Goal: Transaction & Acquisition: Book appointment/travel/reservation

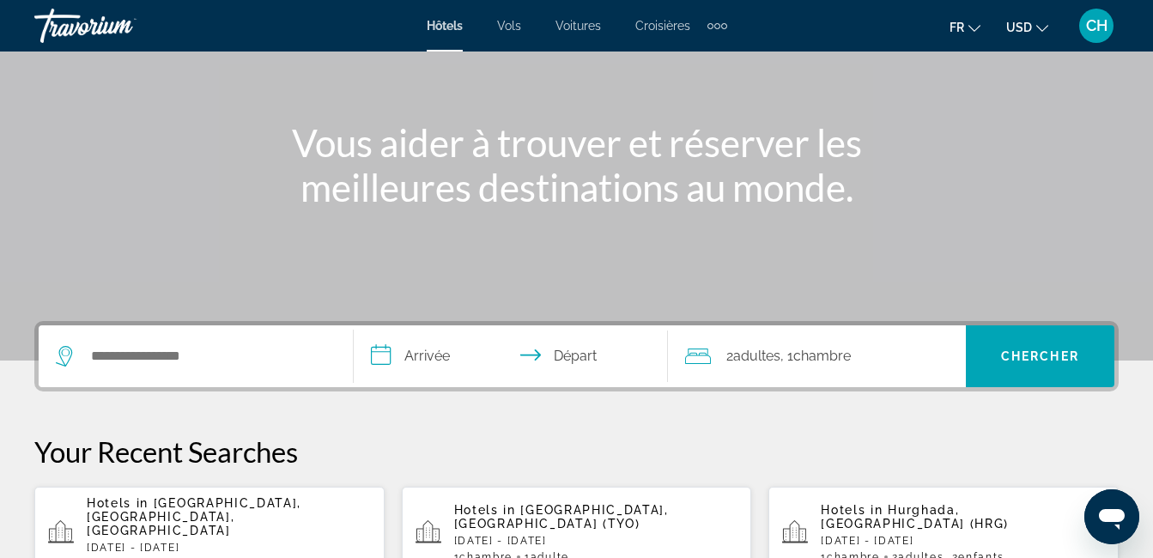
scroll to position [159, 0]
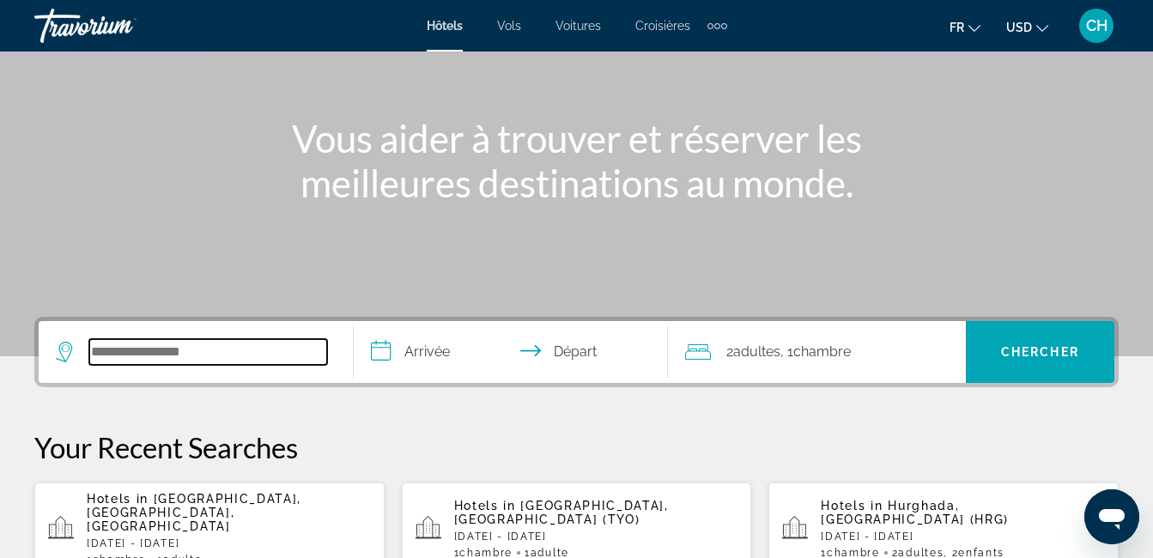
click at [138, 350] on input "Search widget" at bounding box center [208, 352] width 238 height 26
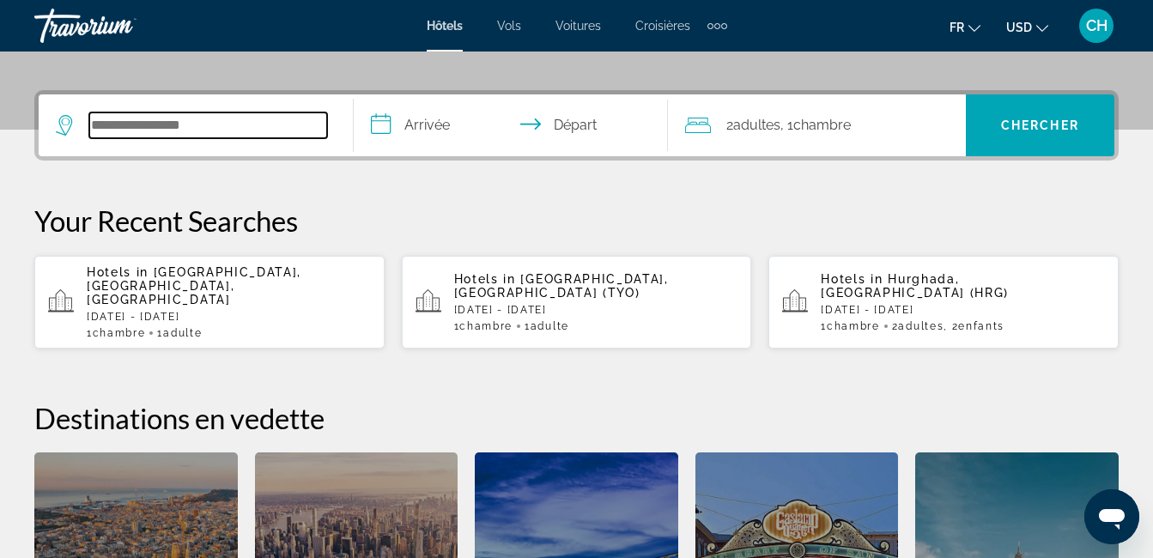
scroll to position [420, 0]
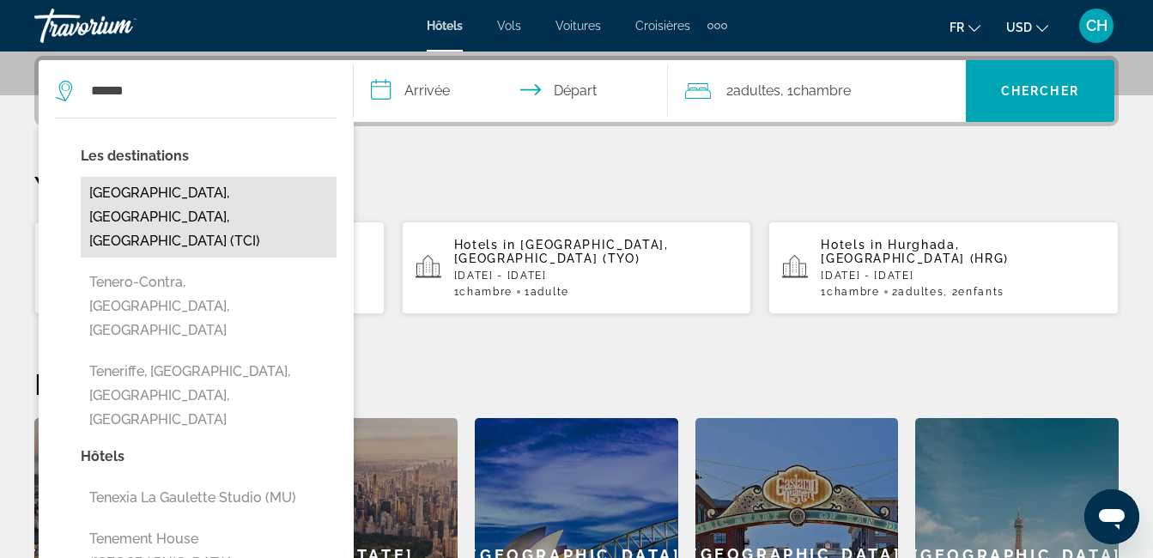
click at [201, 191] on button "[GEOGRAPHIC_DATA], [GEOGRAPHIC_DATA], [GEOGRAPHIC_DATA] (TCI)" at bounding box center [209, 217] width 256 height 81
type input "**********"
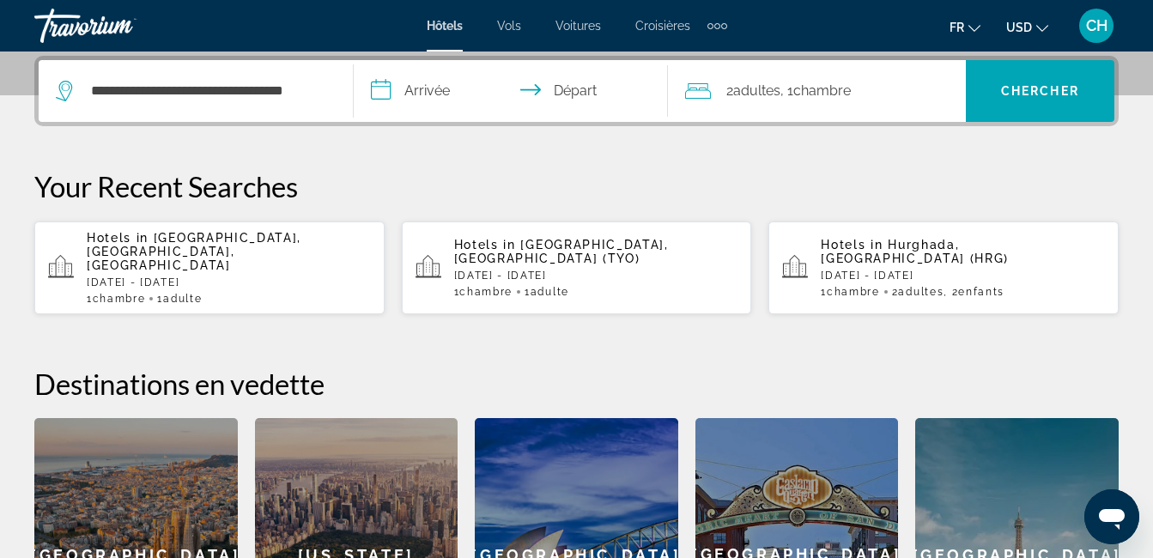
click at [445, 94] on input "**********" at bounding box center [515, 93] width 322 height 67
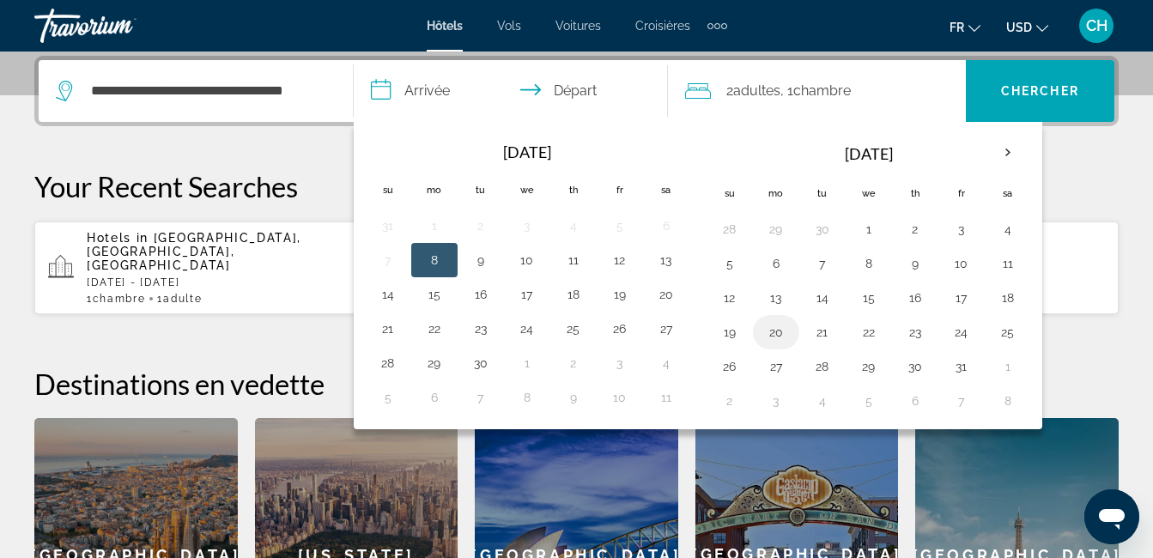
click at [780, 342] on button "20" at bounding box center [776, 332] width 27 height 24
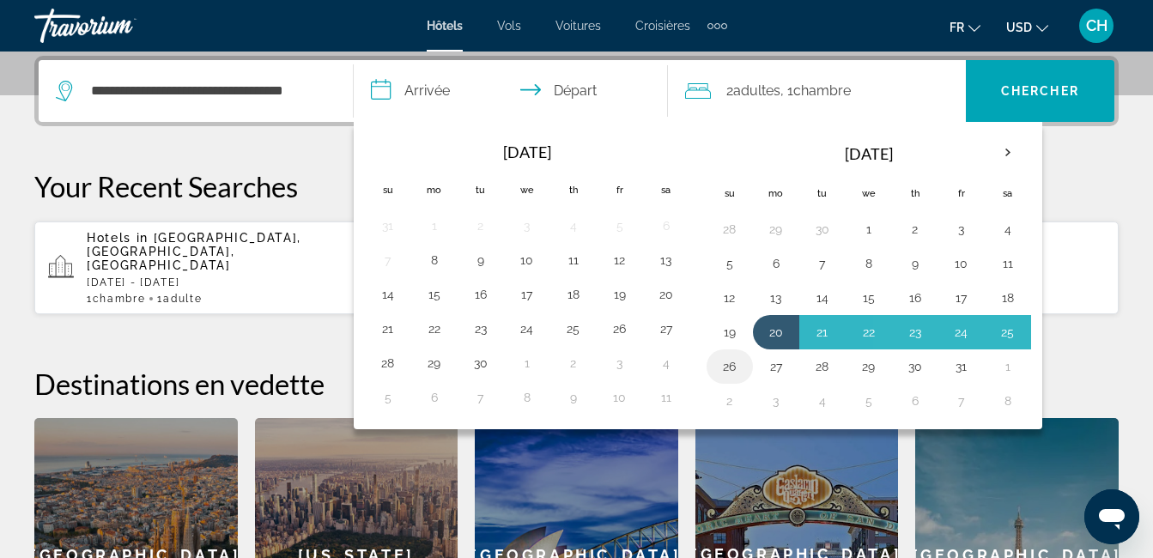
click at [732, 362] on button "26" at bounding box center [729, 367] width 27 height 24
type input "**********"
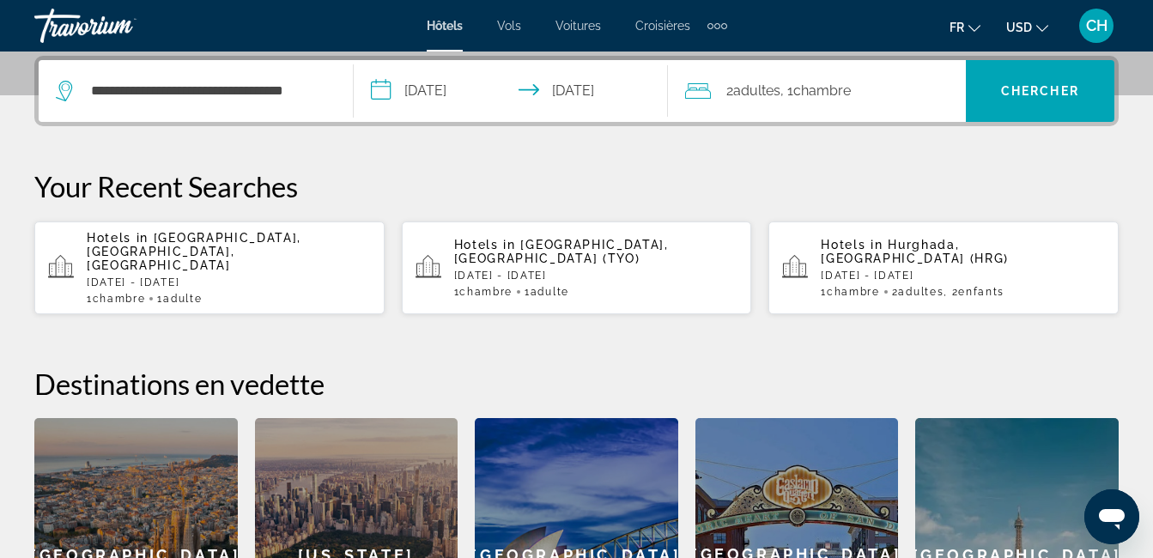
click at [761, 95] on span "Adultes" at bounding box center [756, 90] width 47 height 16
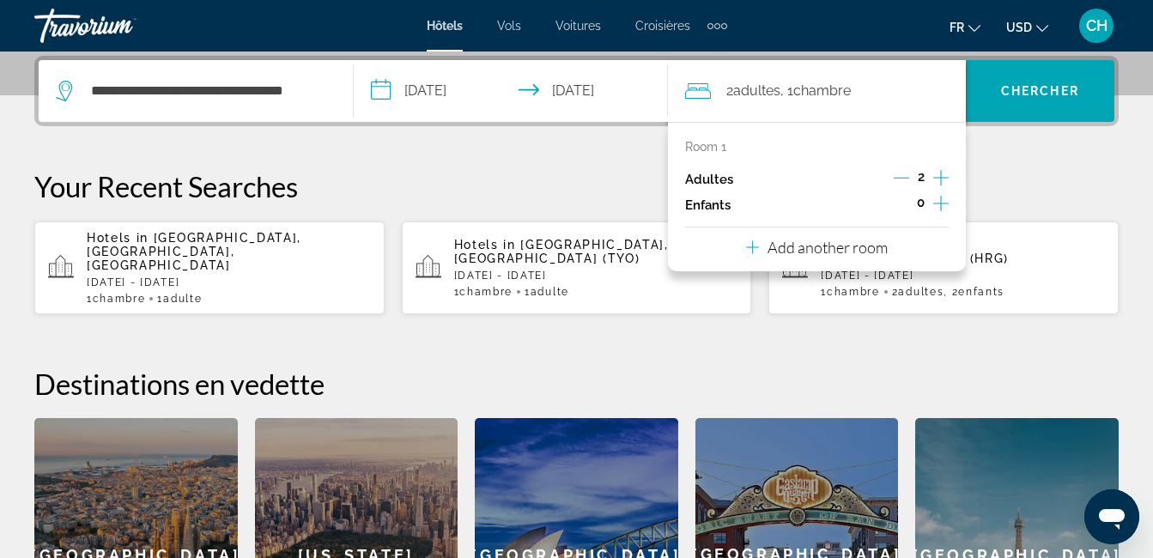
click at [938, 200] on icon "Increment children" at bounding box center [941, 203] width 15 height 21
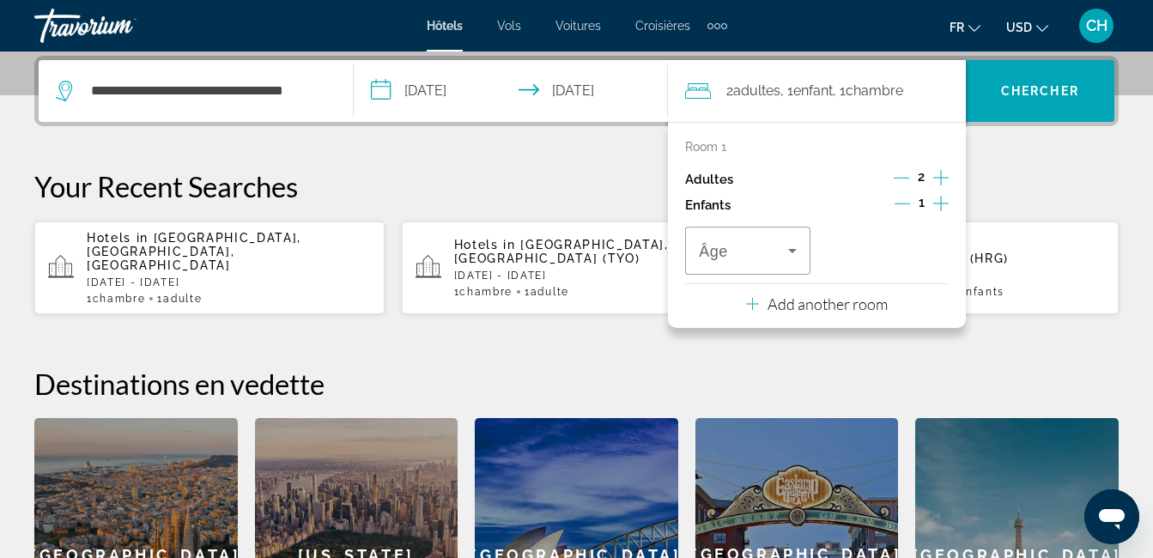
click at [938, 200] on icon "Increment children" at bounding box center [941, 203] width 15 height 21
click at [798, 259] on icon "Travelers: 2 adults, 2 children" at bounding box center [792, 250] width 21 height 21
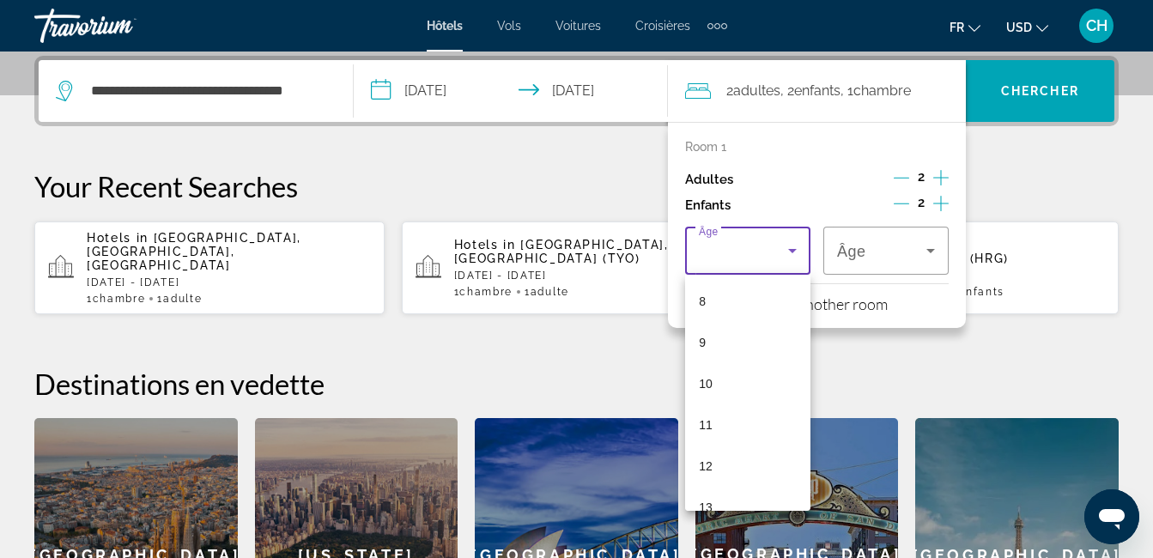
scroll to position [334, 0]
click at [746, 472] on mat-option "12" at bounding box center [747, 462] width 125 height 41
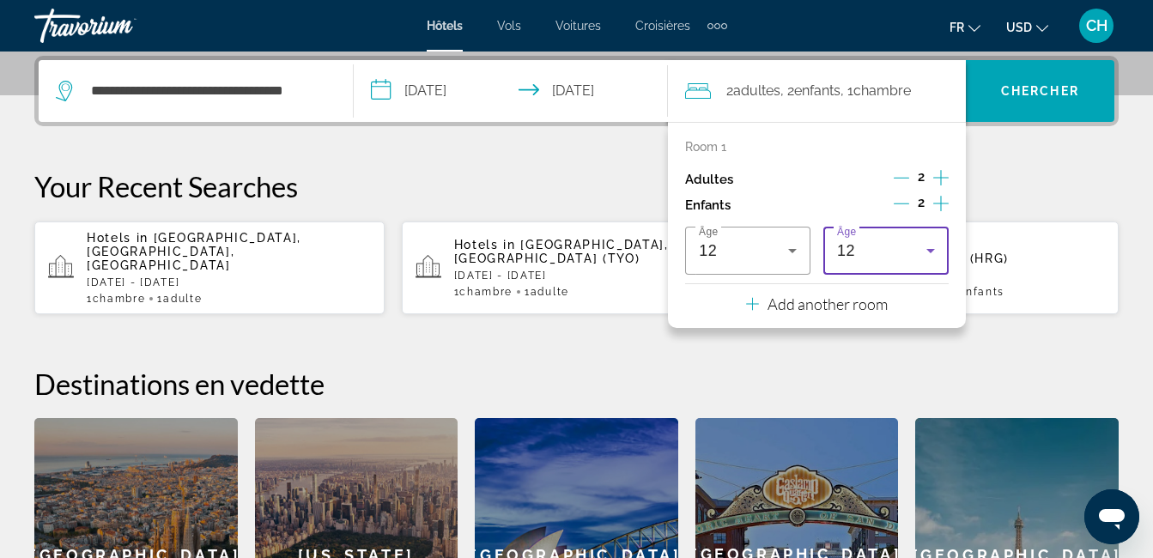
click at [882, 260] on div "12" at bounding box center [881, 250] width 89 height 21
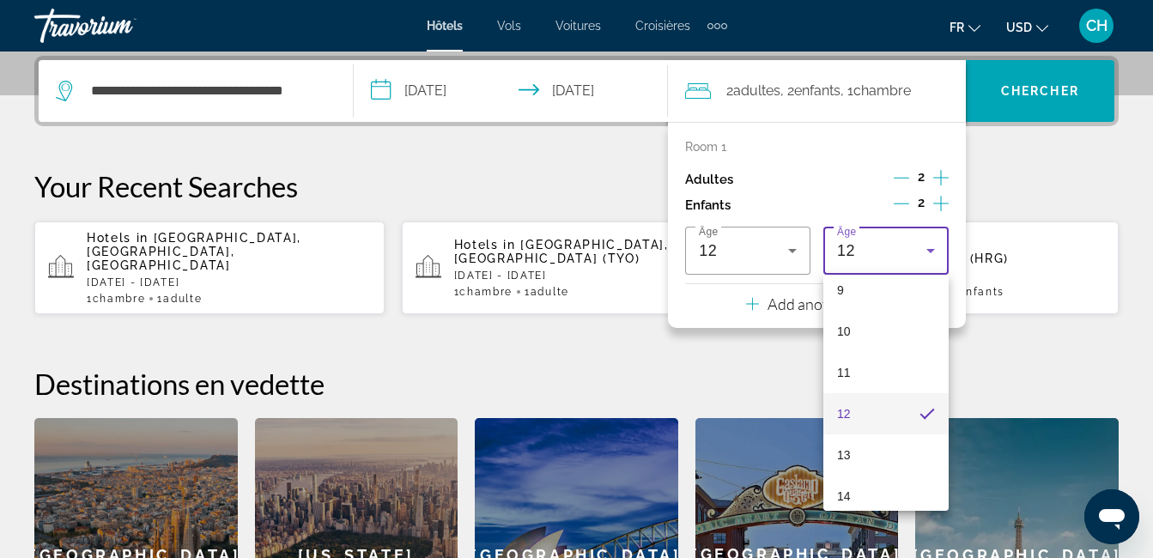
scroll to position [386, 0]
click at [898, 447] on mat-option "13" at bounding box center [886, 452] width 125 height 41
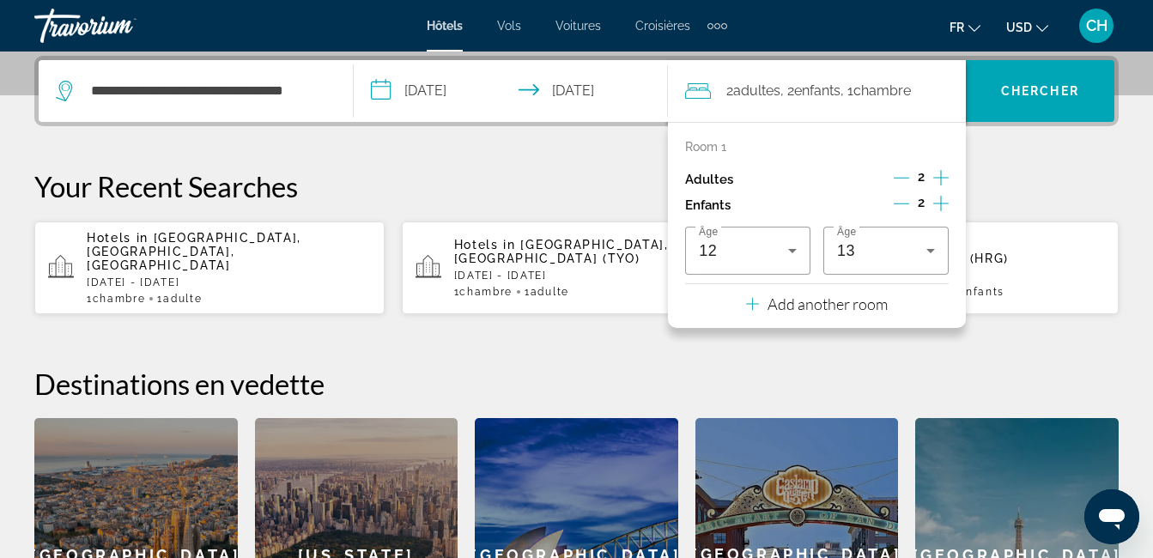
click at [1019, 179] on p "Your Recent Searches" at bounding box center [576, 186] width 1085 height 34
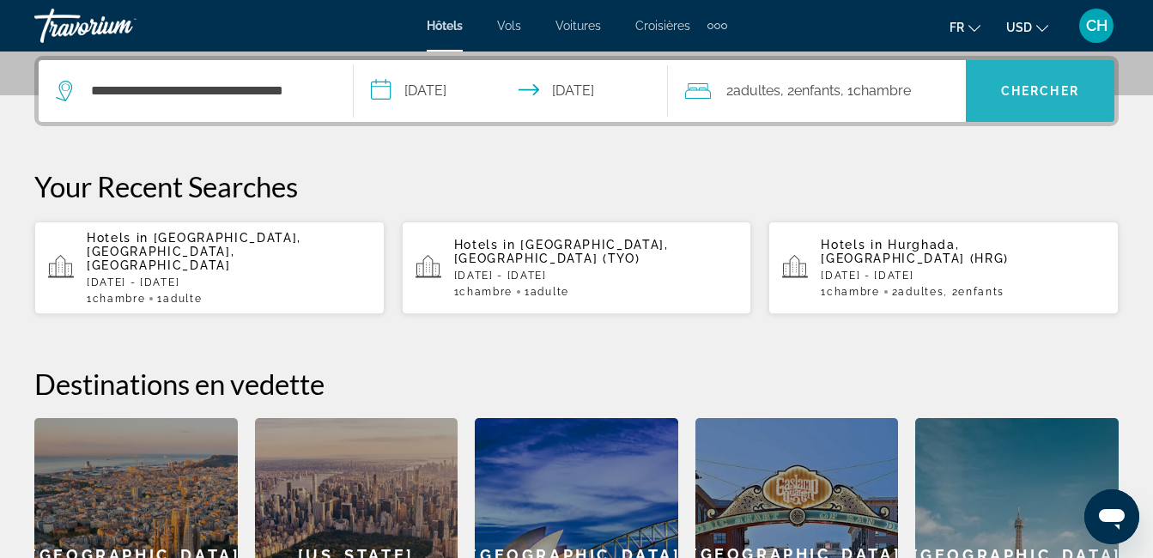
click at [1023, 96] on span "Chercher" at bounding box center [1040, 91] width 78 height 14
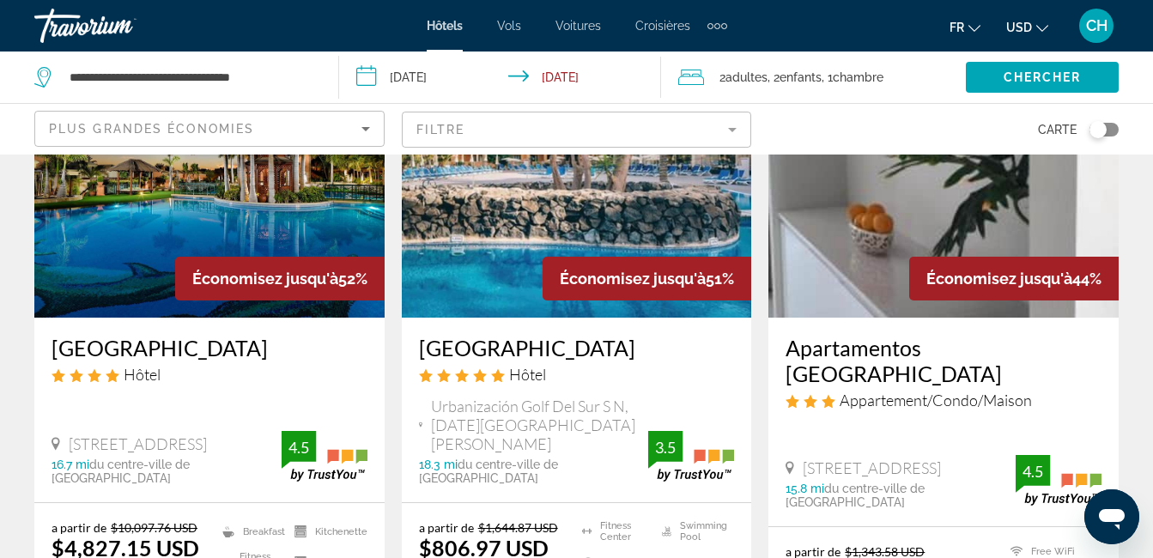
scroll to position [206, 0]
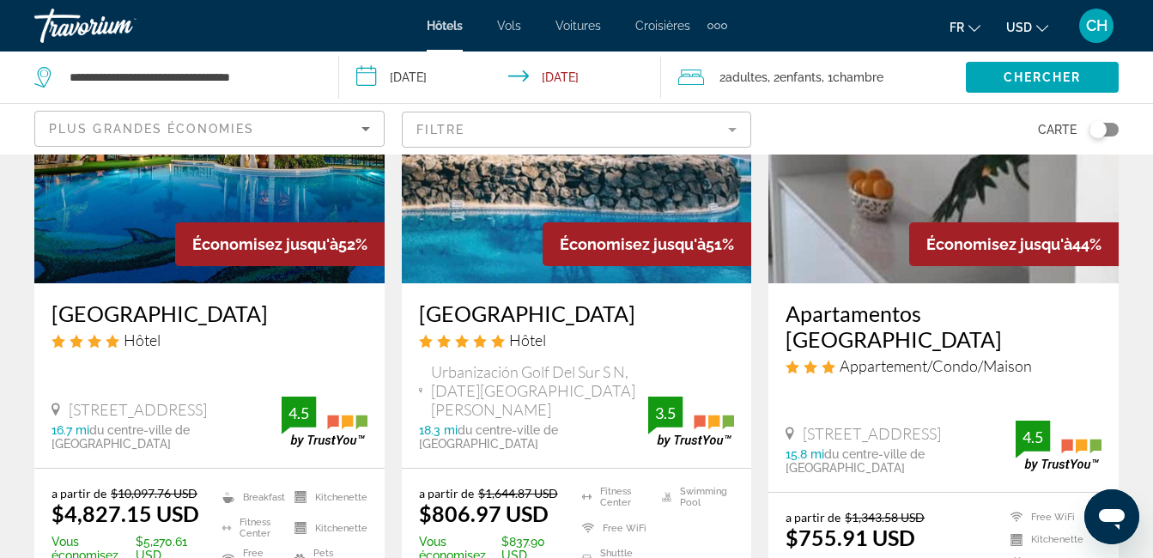
click at [1024, 27] on span "USD" at bounding box center [1020, 28] width 26 height 14
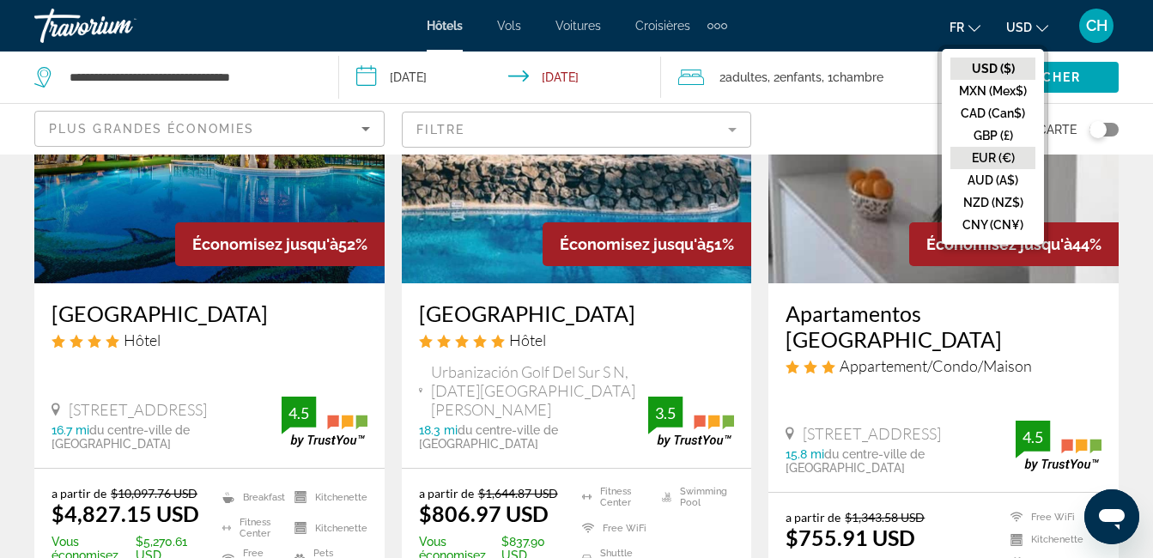
click at [994, 151] on button "EUR (€)" at bounding box center [993, 158] width 85 height 22
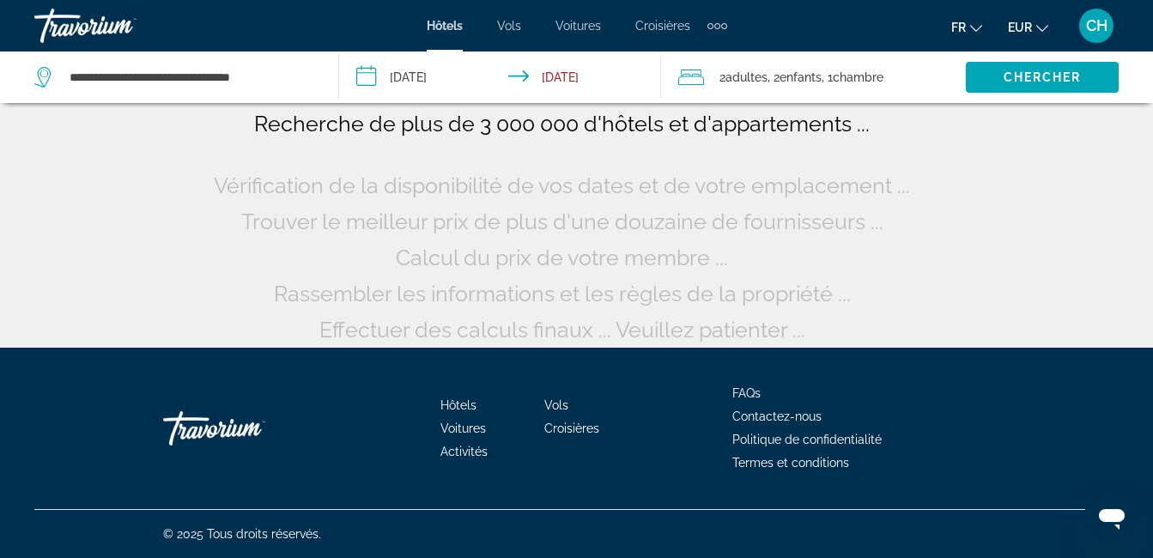
scroll to position [34, 0]
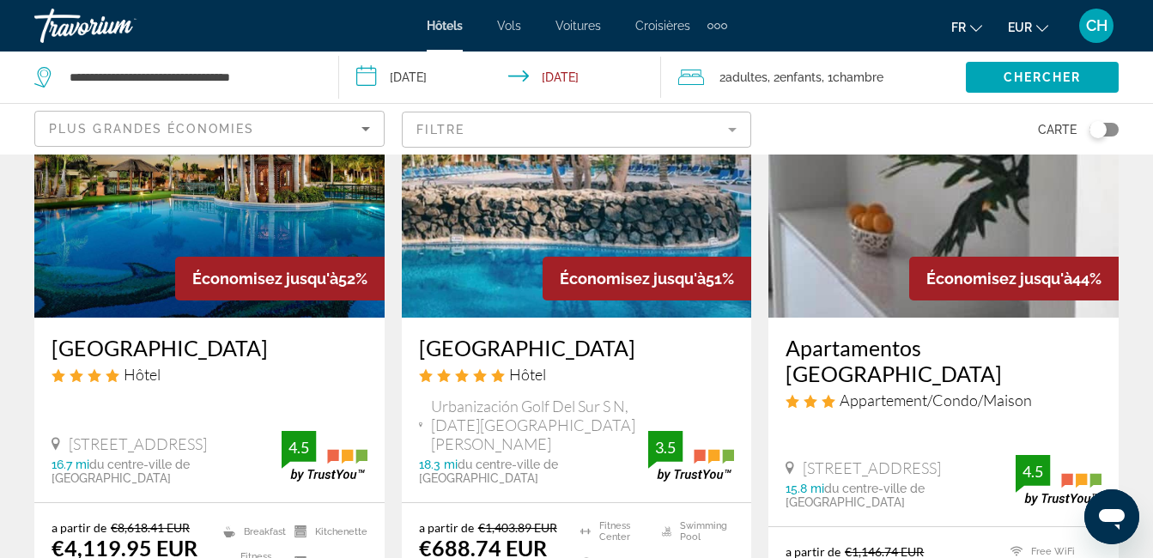
scroll to position [206, 0]
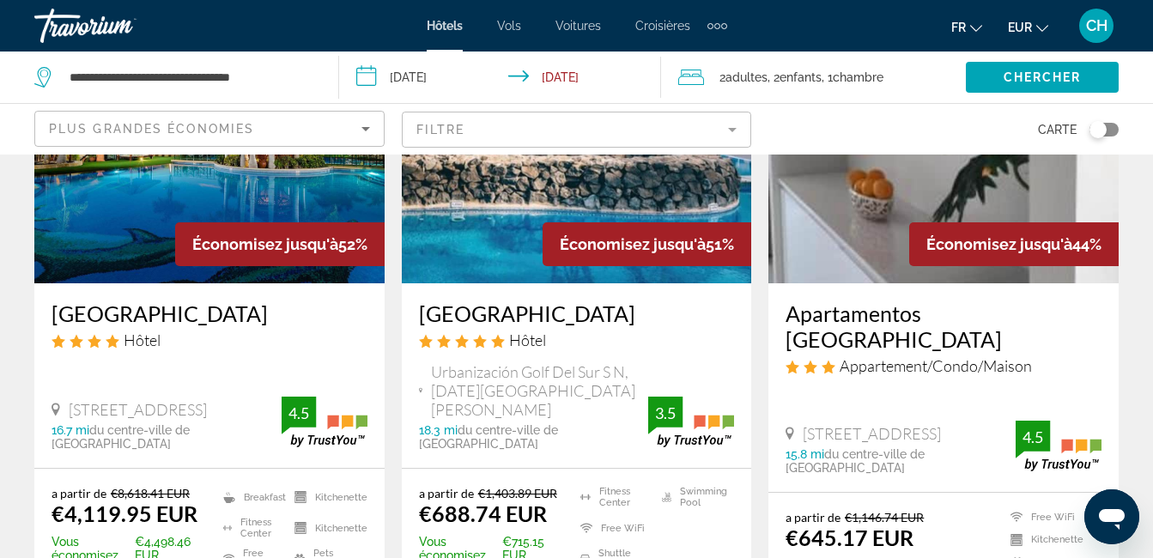
click at [524, 317] on h3 "[GEOGRAPHIC_DATA]" at bounding box center [577, 314] width 316 height 26
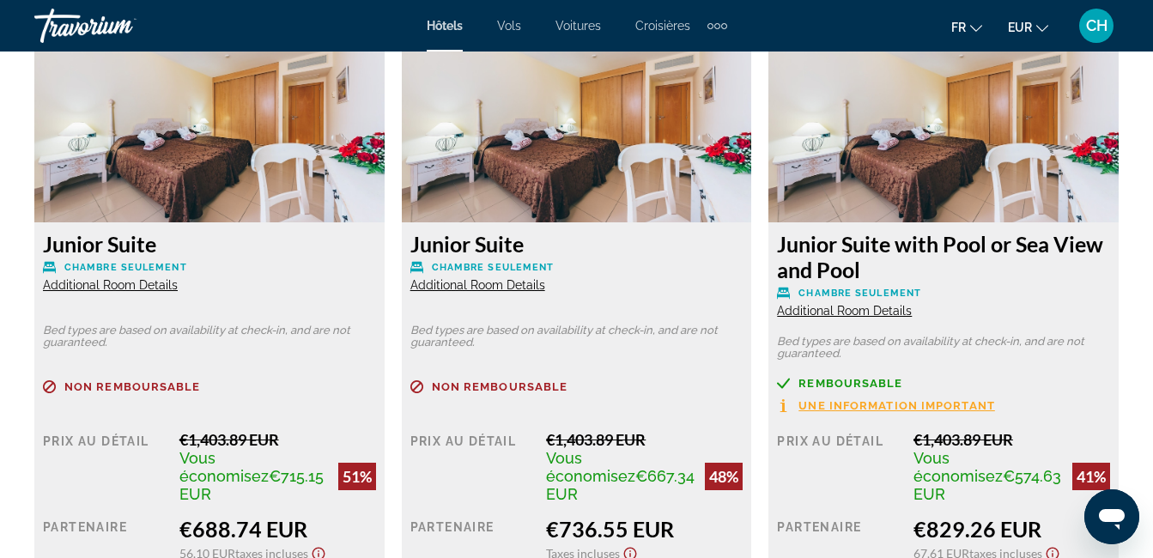
scroll to position [2759, 0]
